Goal: Information Seeking & Learning: Check status

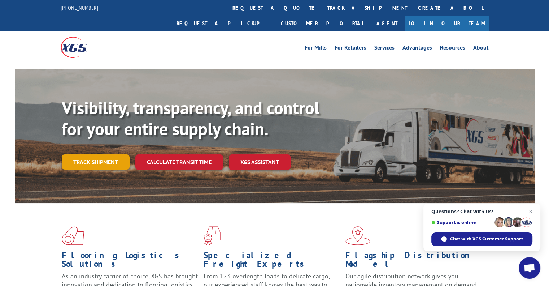
click at [77, 154] on link "Track shipment" at bounding box center [96, 161] width 68 height 15
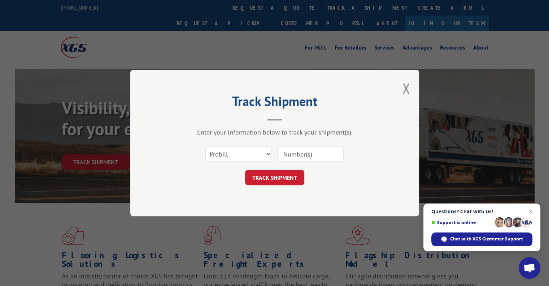
click at [298, 153] on input at bounding box center [310, 153] width 66 height 15
paste input "6013565"
type input "6013565"
click at [267, 176] on button "TRACK SHIPMENT" at bounding box center [274, 177] width 59 height 15
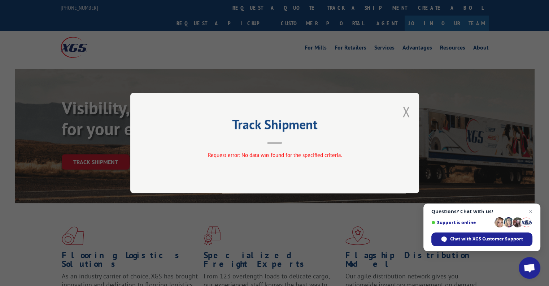
click at [409, 112] on button "Close modal" at bounding box center [406, 111] width 8 height 19
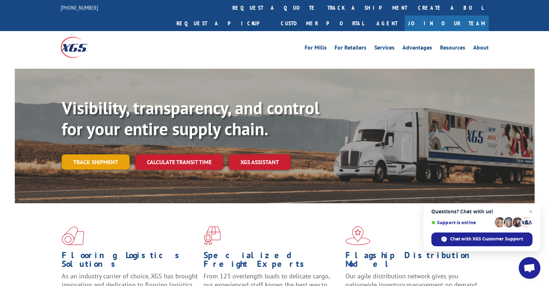
click at [101, 154] on link "Track shipment" at bounding box center [96, 161] width 68 height 15
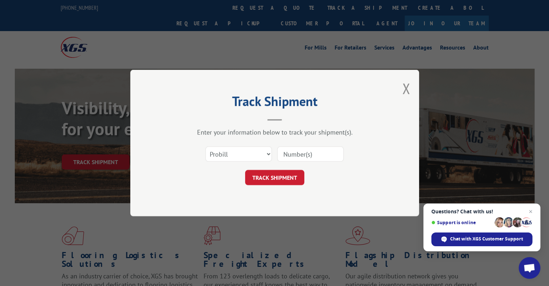
click at [285, 152] on input at bounding box center [310, 153] width 66 height 15
paste input "6013565"
type input "06013565"
click at [285, 182] on button "TRACK SHIPMENT" at bounding box center [274, 177] width 59 height 15
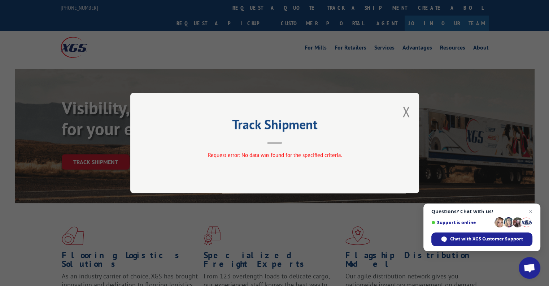
click at [407, 109] on button "Close modal" at bounding box center [406, 111] width 8 height 19
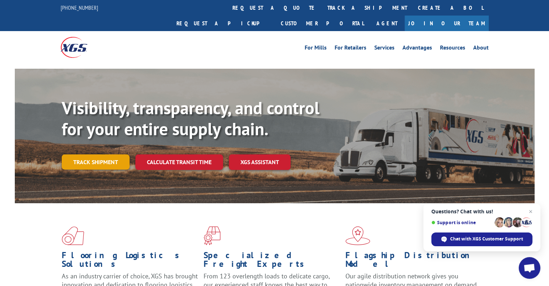
click at [106, 154] on link "Track shipment" at bounding box center [96, 161] width 68 height 15
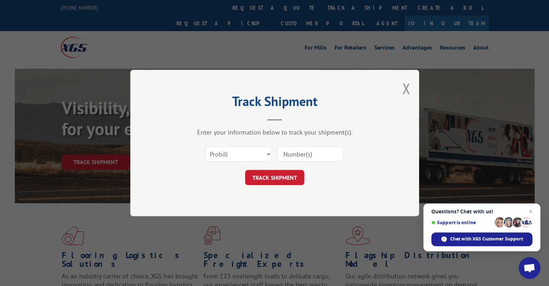
click at [287, 154] on input at bounding box center [310, 153] width 66 height 15
paste input "17469690"
type input "17469690"
click at [286, 177] on button "TRACK SHIPMENT" at bounding box center [274, 177] width 59 height 15
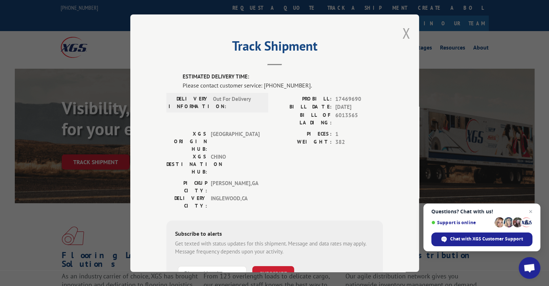
click at [403, 31] on button "Close modal" at bounding box center [406, 32] width 8 height 19
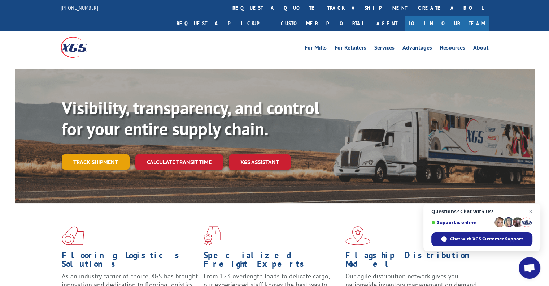
click at [99, 154] on link "Track shipment" at bounding box center [96, 161] width 68 height 15
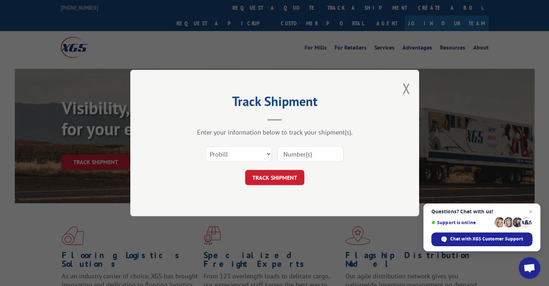
click at [307, 151] on input at bounding box center [310, 153] width 66 height 15
type input "17469690"
click at [265, 177] on button "TRACK SHIPMENT" at bounding box center [274, 177] width 59 height 15
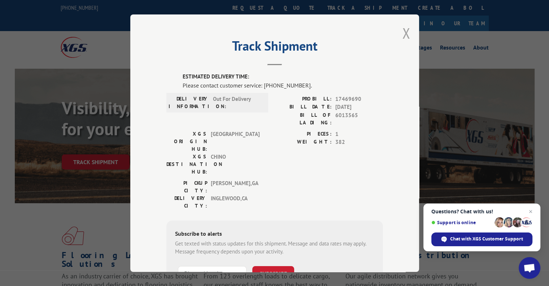
click at [404, 33] on button "Close modal" at bounding box center [406, 32] width 8 height 19
